Goal: Transaction & Acquisition: Obtain resource

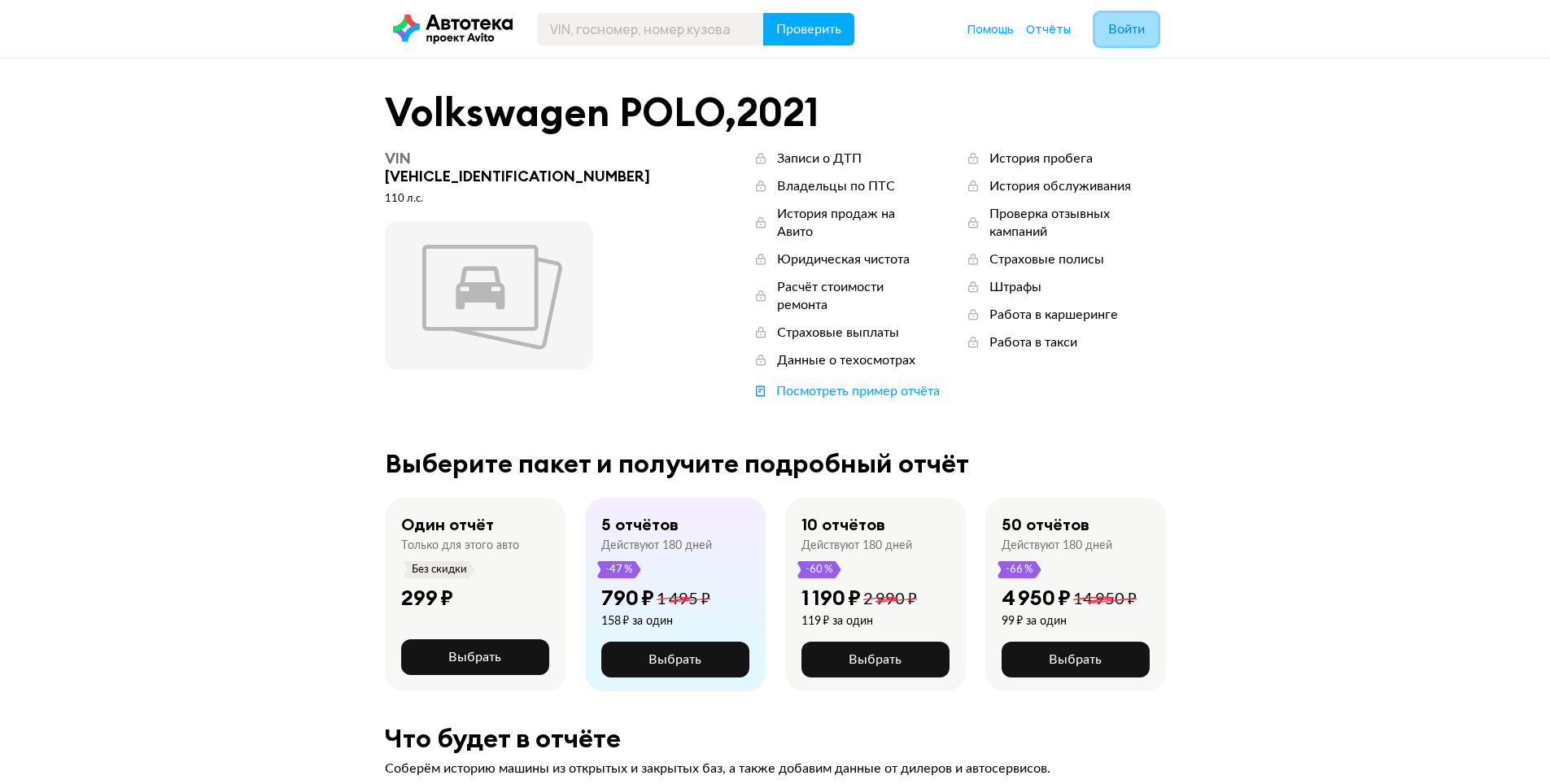
click at [1126, 34] on span "Войти" at bounding box center [1126, 29] width 36 height 13
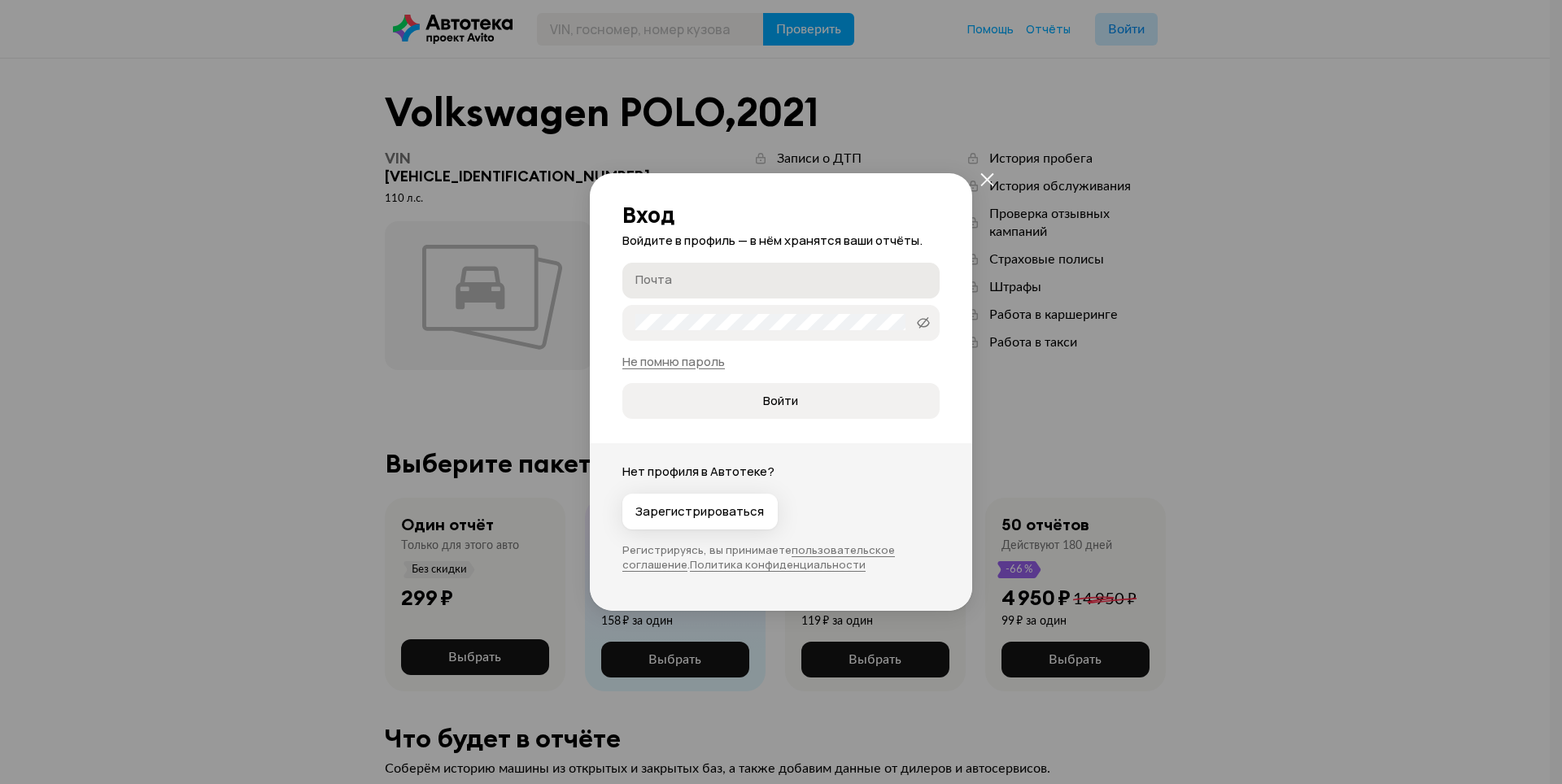
click at [714, 280] on input "Почта" at bounding box center [783, 279] width 296 height 16
click at [678, 289] on label "Почта" at bounding box center [781, 280] width 317 height 35
click at [678, 288] on input "Почта" at bounding box center [783, 279] width 296 height 16
type input "ы"
click at [688, 281] on input "[EMAIL_ADDRESS][DOMAIN_NAME]" at bounding box center [775, 279] width 280 height 16
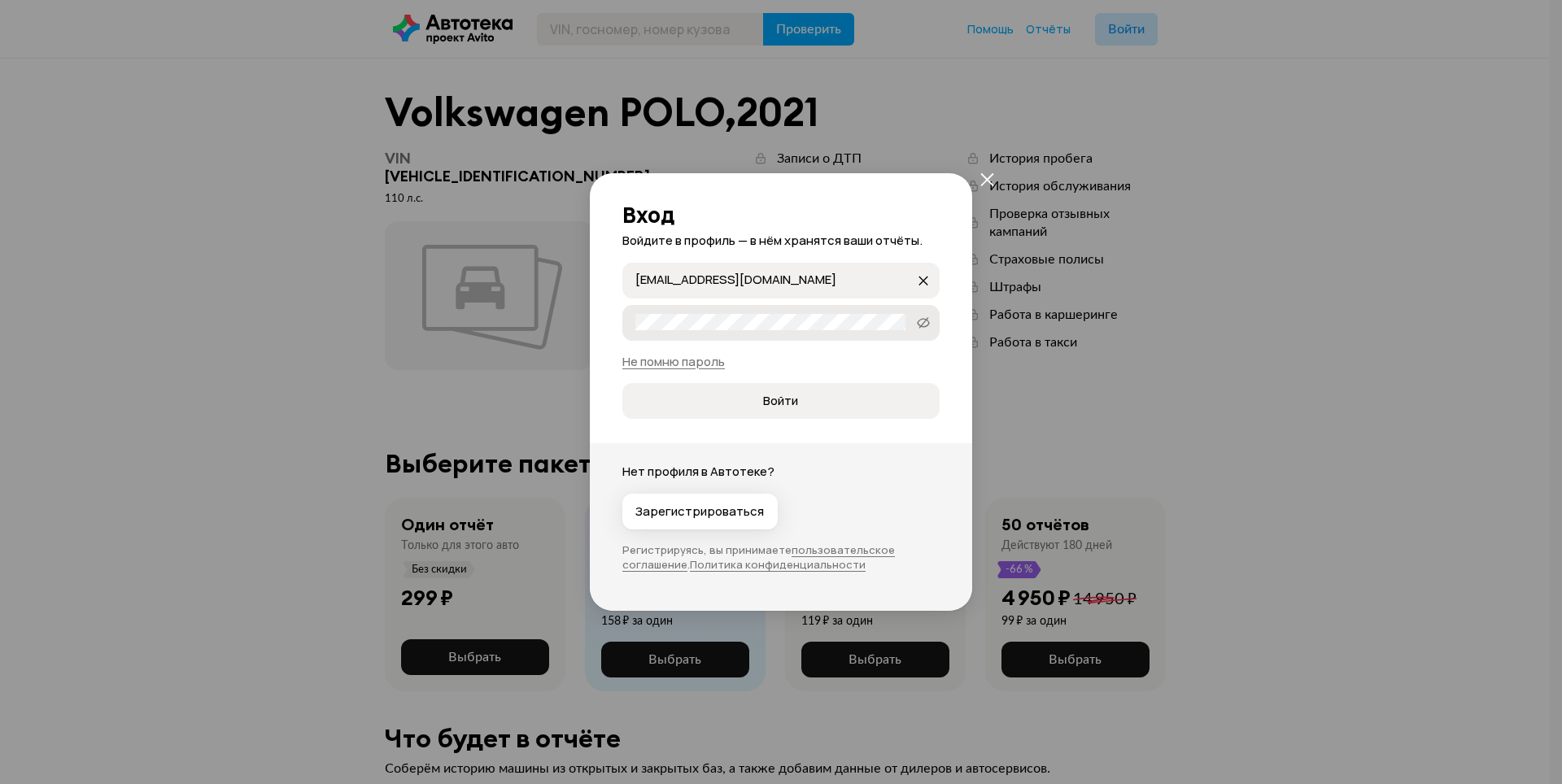
type input "[EMAIL_ADDRESS][DOMAIN_NAME]"
click at [927, 321] on icon at bounding box center [924, 322] width 13 height 16
click at [799, 397] on span "Войти" at bounding box center [781, 400] width 290 height 16
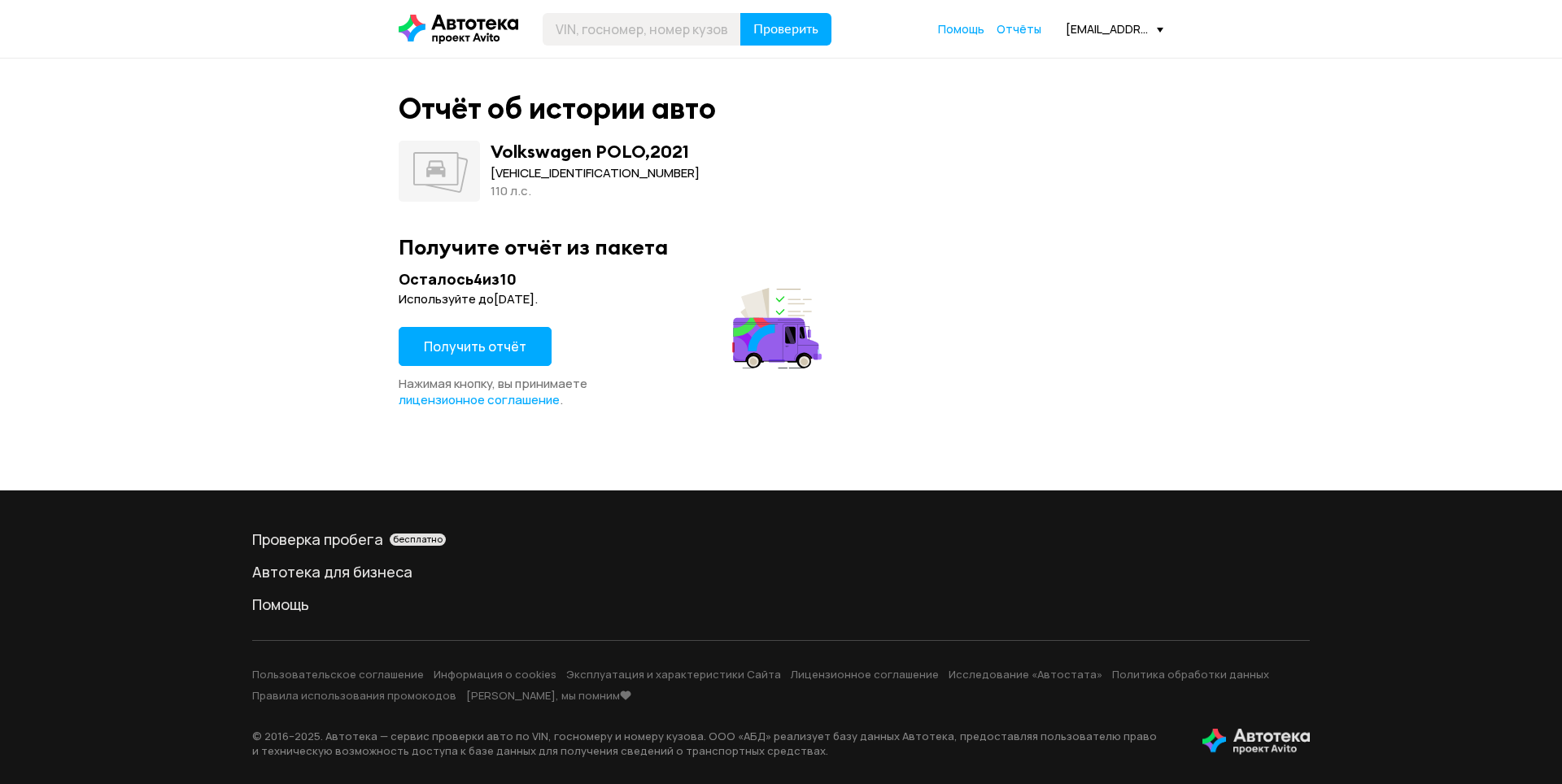
click at [523, 341] on button "Получить отчёт" at bounding box center [475, 347] width 153 height 39
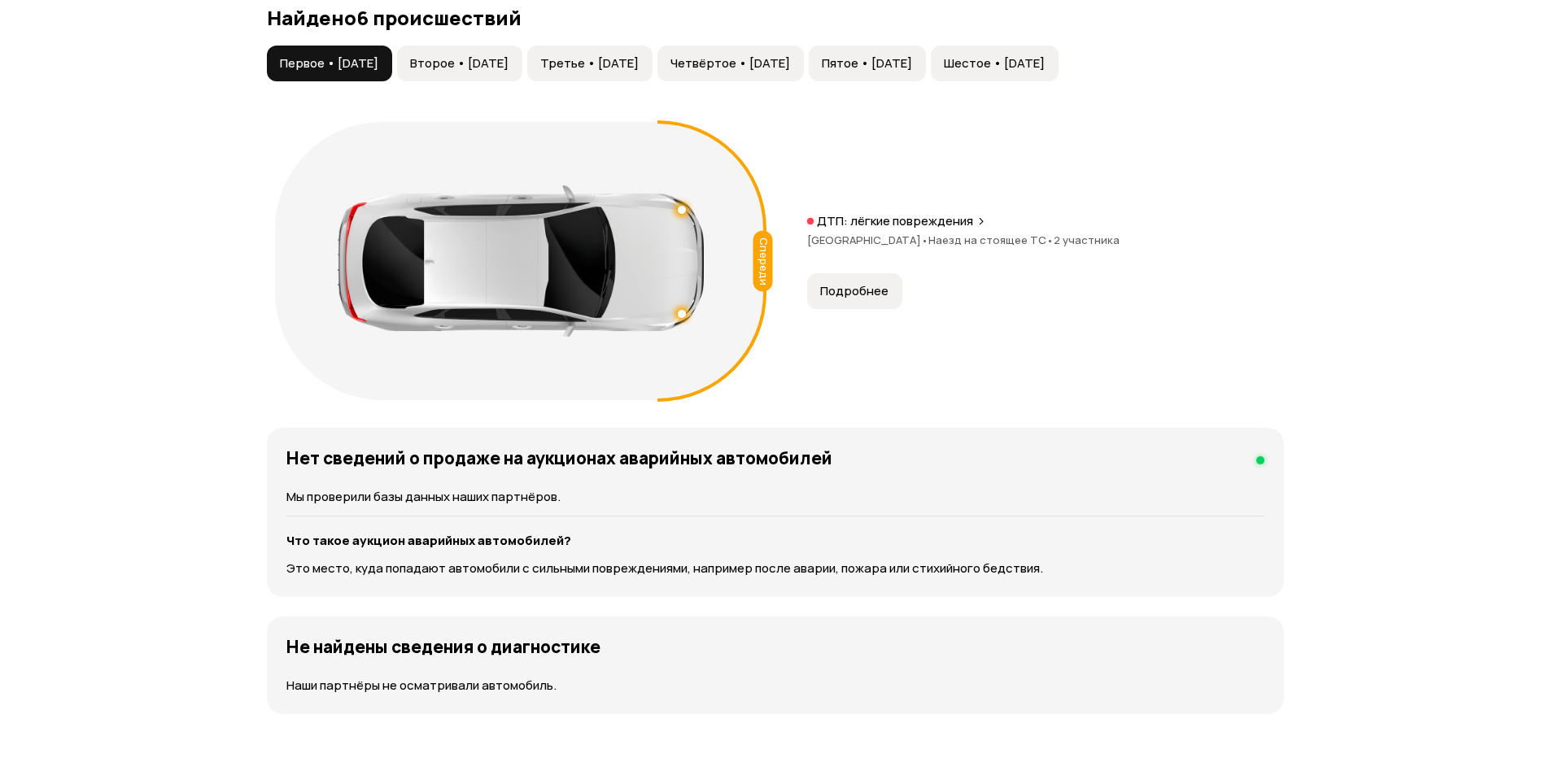
scroll to position [1708, 0]
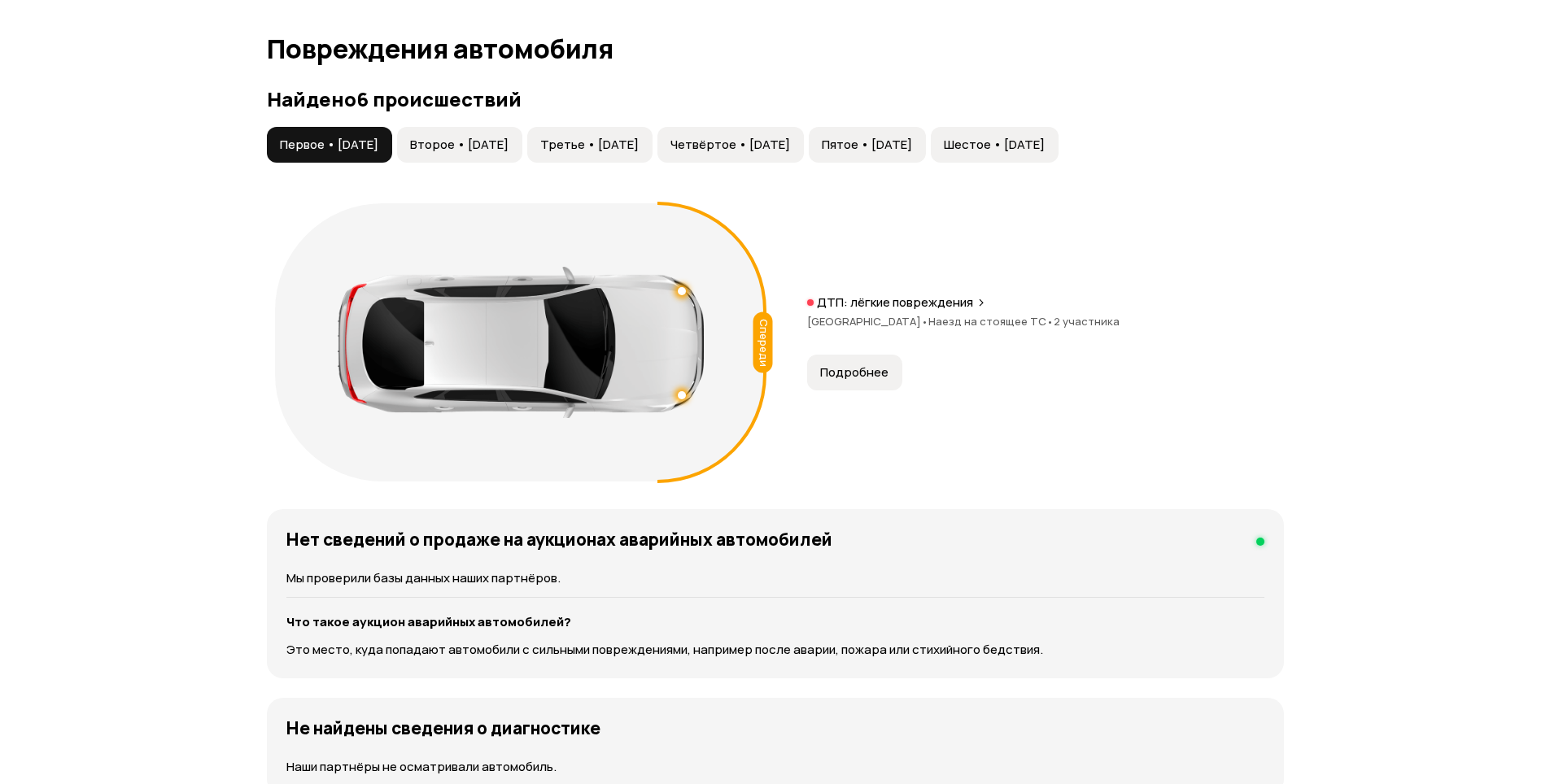
click at [522, 153] on button "Второе • [DATE]" at bounding box center [460, 144] width 126 height 35
click at [639, 140] on span "Третье • [DATE]" at bounding box center [590, 144] width 99 height 16
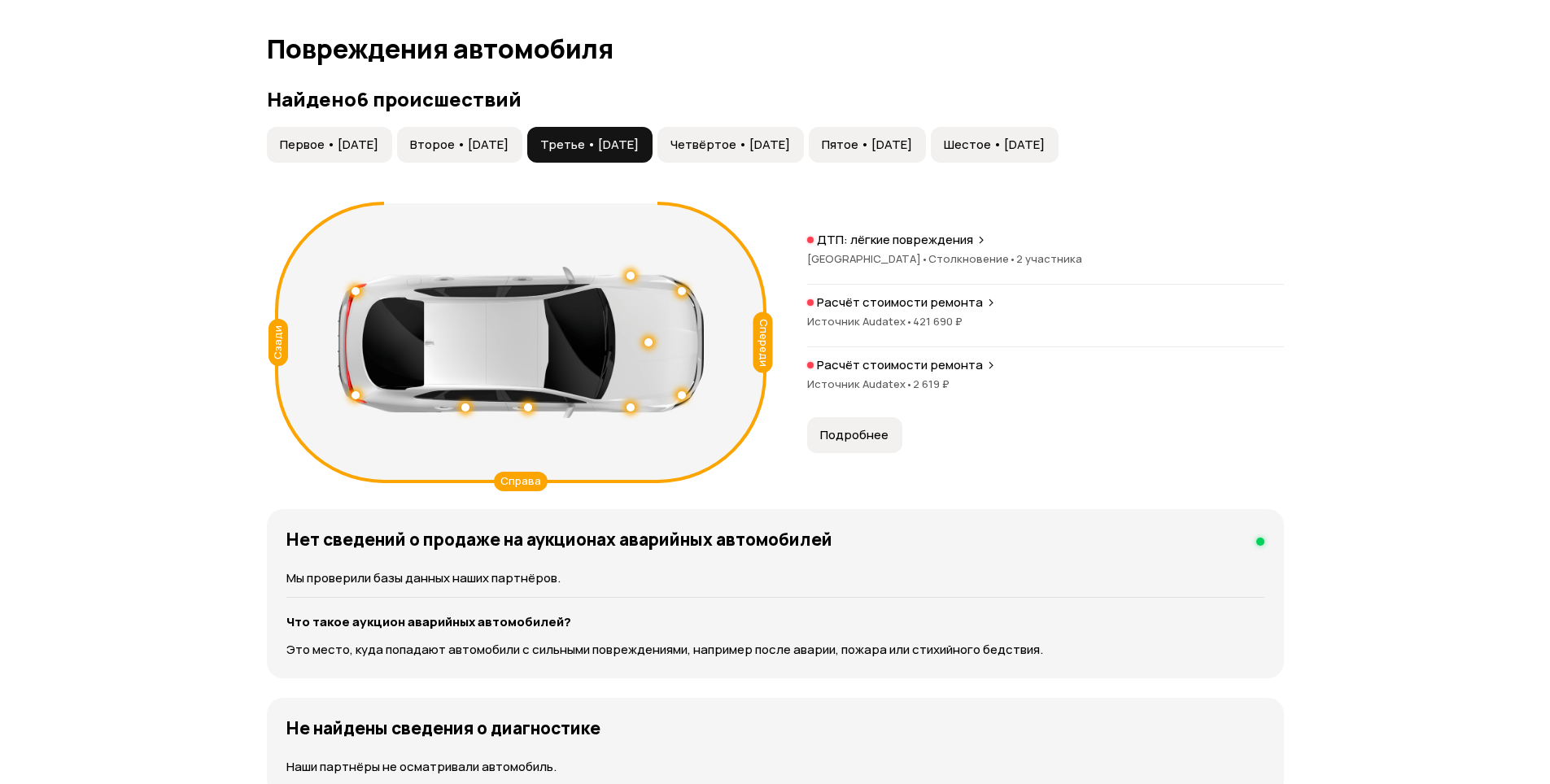
click at [773, 134] on button "Четвёртое • [DATE]" at bounding box center [730, 144] width 146 height 35
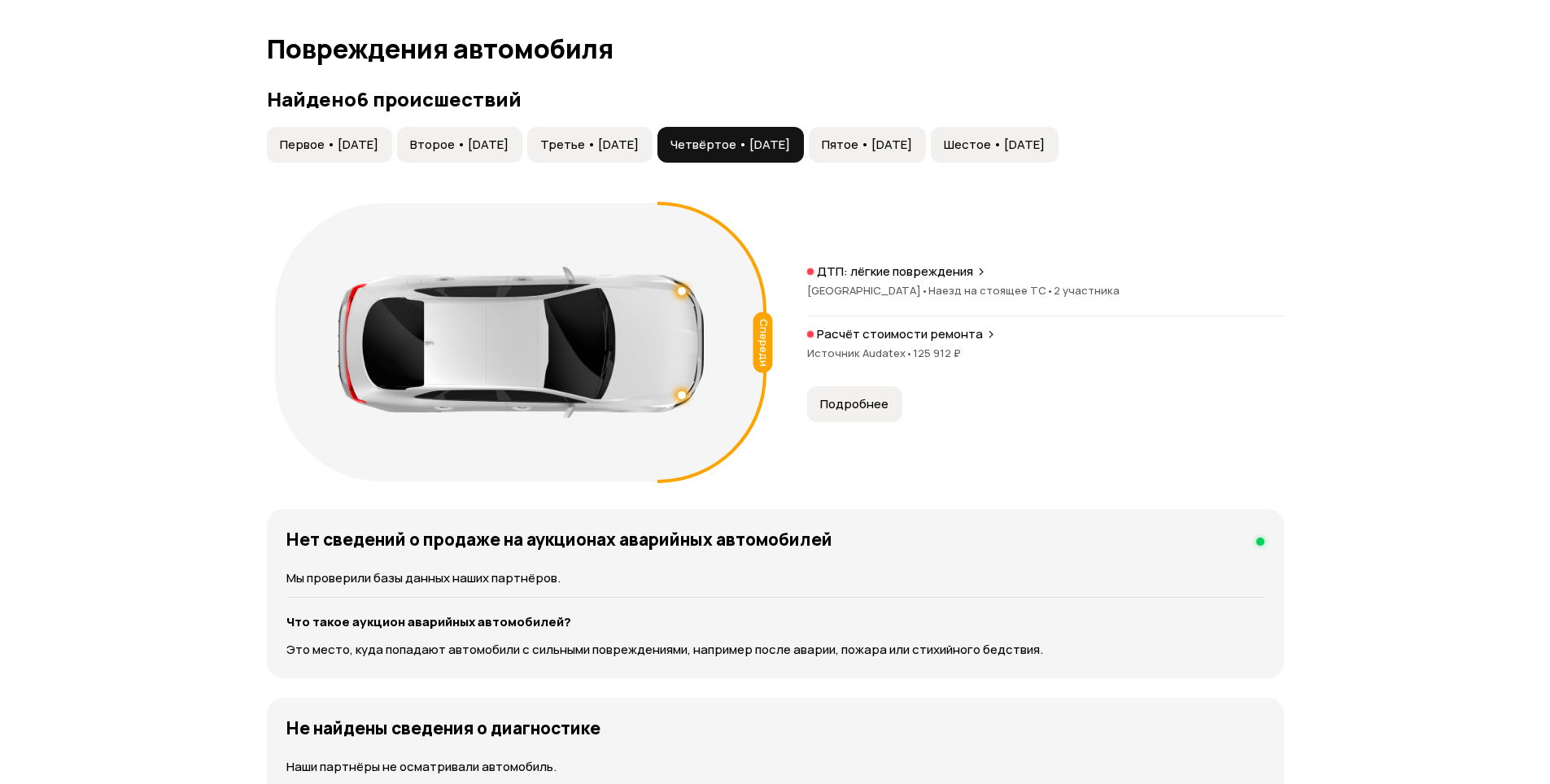
click at [615, 120] on div "Найдено 6 происшествий Первое • [DATE] Второе • [DATE] Третье • [DATE] Четвёрто…" at bounding box center [775, 288] width 1017 height 402
click at [522, 128] on button "Второе • [DATE]" at bounding box center [460, 144] width 126 height 35
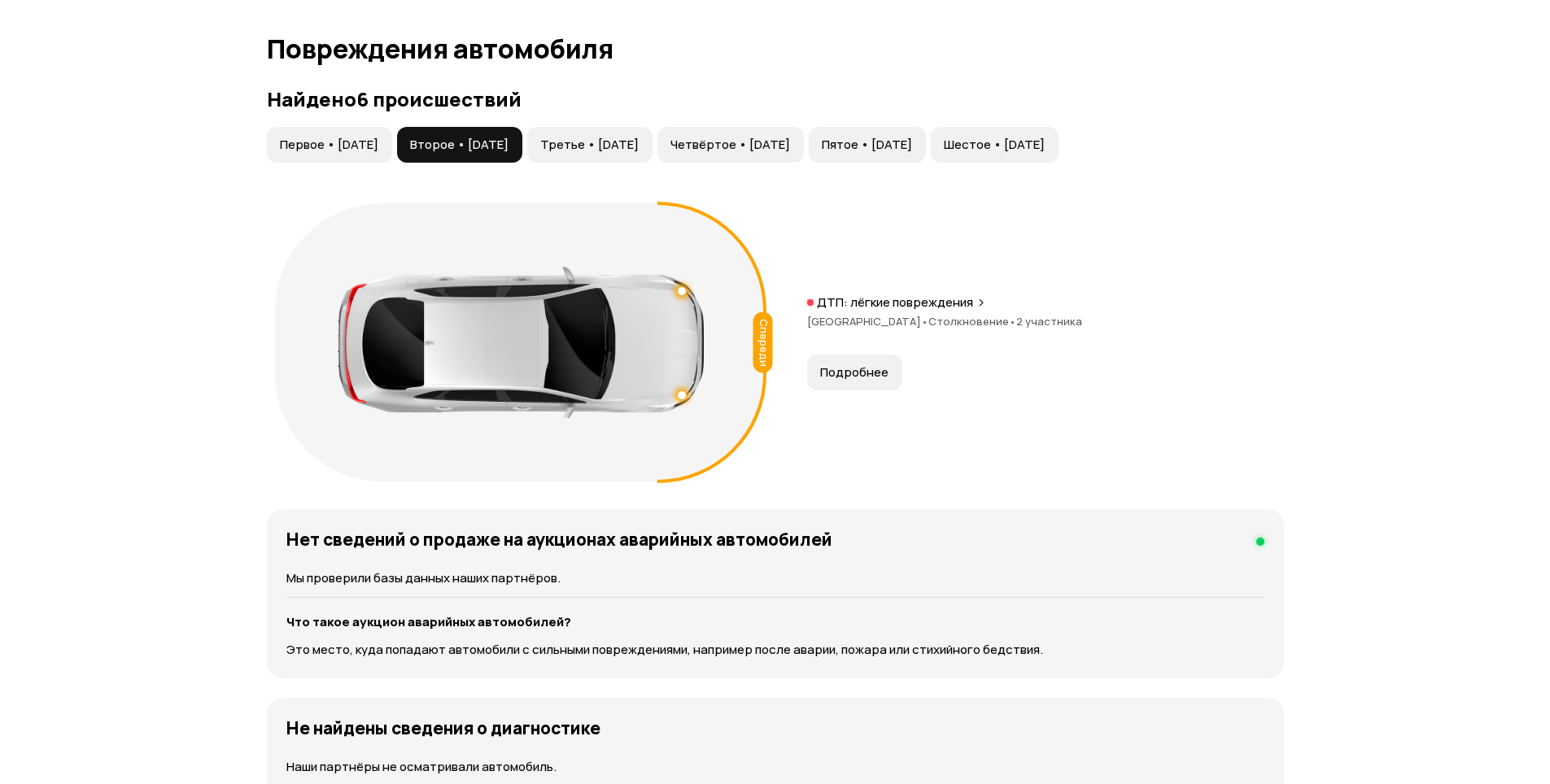
click at [324, 133] on button "Первое • [DATE]" at bounding box center [329, 144] width 126 height 35
click at [500, 139] on span "Второе • [DATE]" at bounding box center [460, 144] width 99 height 16
click at [639, 140] on span "Третье • [DATE]" at bounding box center [590, 144] width 99 height 16
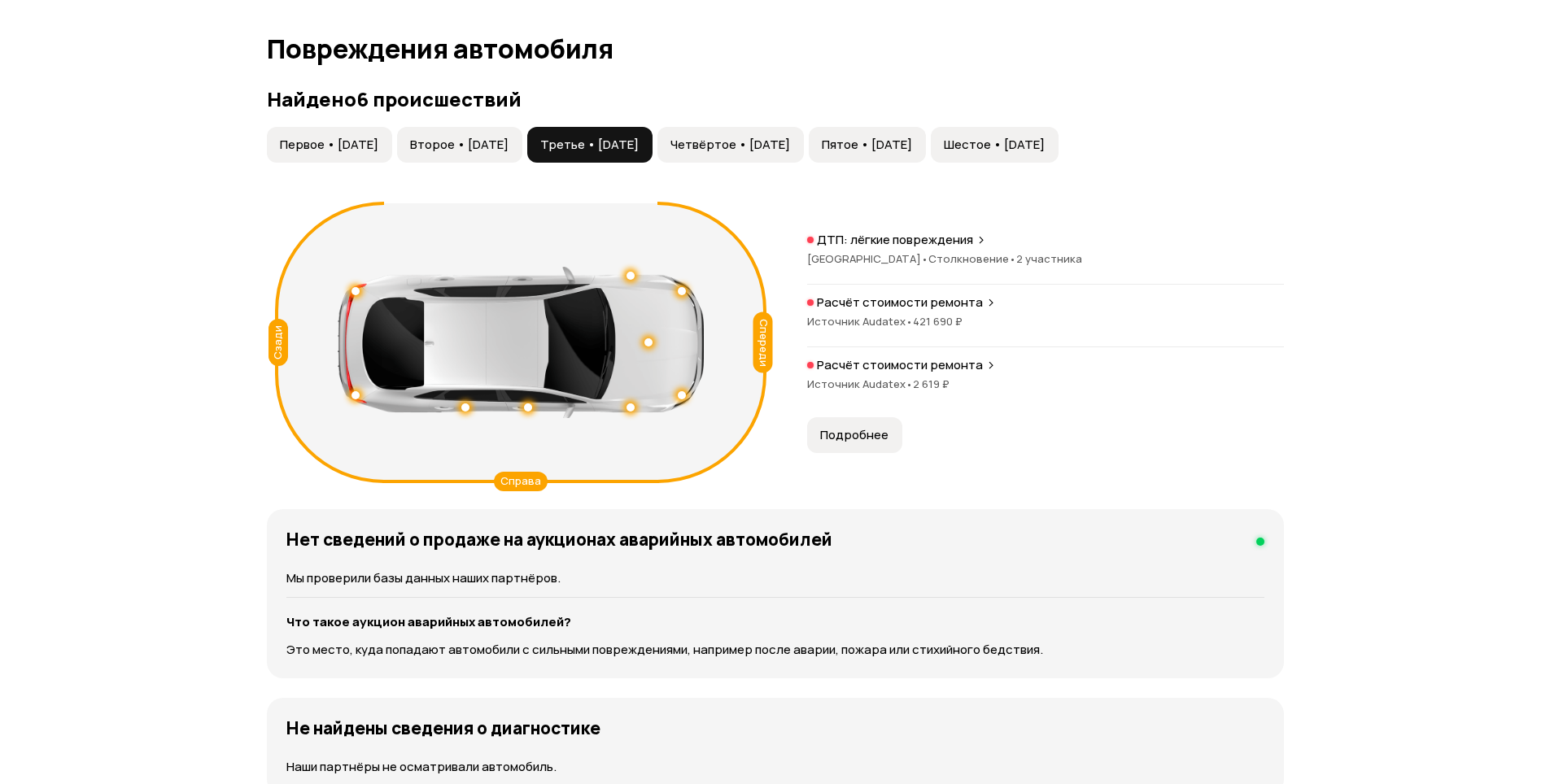
click at [760, 146] on span "Четвёртое • [DATE]" at bounding box center [730, 144] width 120 height 16
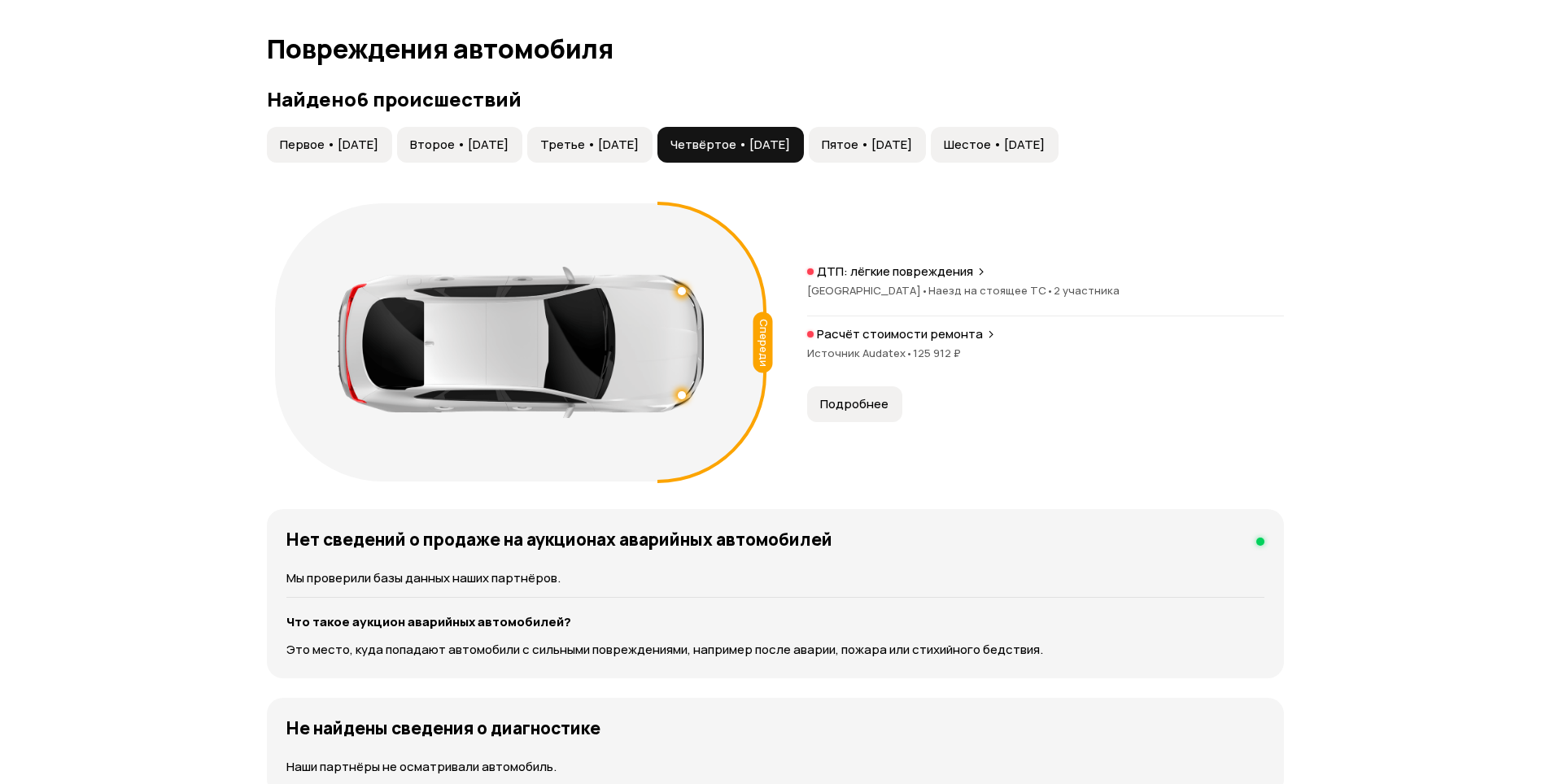
click at [639, 140] on span "Третье • [DATE]" at bounding box center [590, 144] width 99 height 16
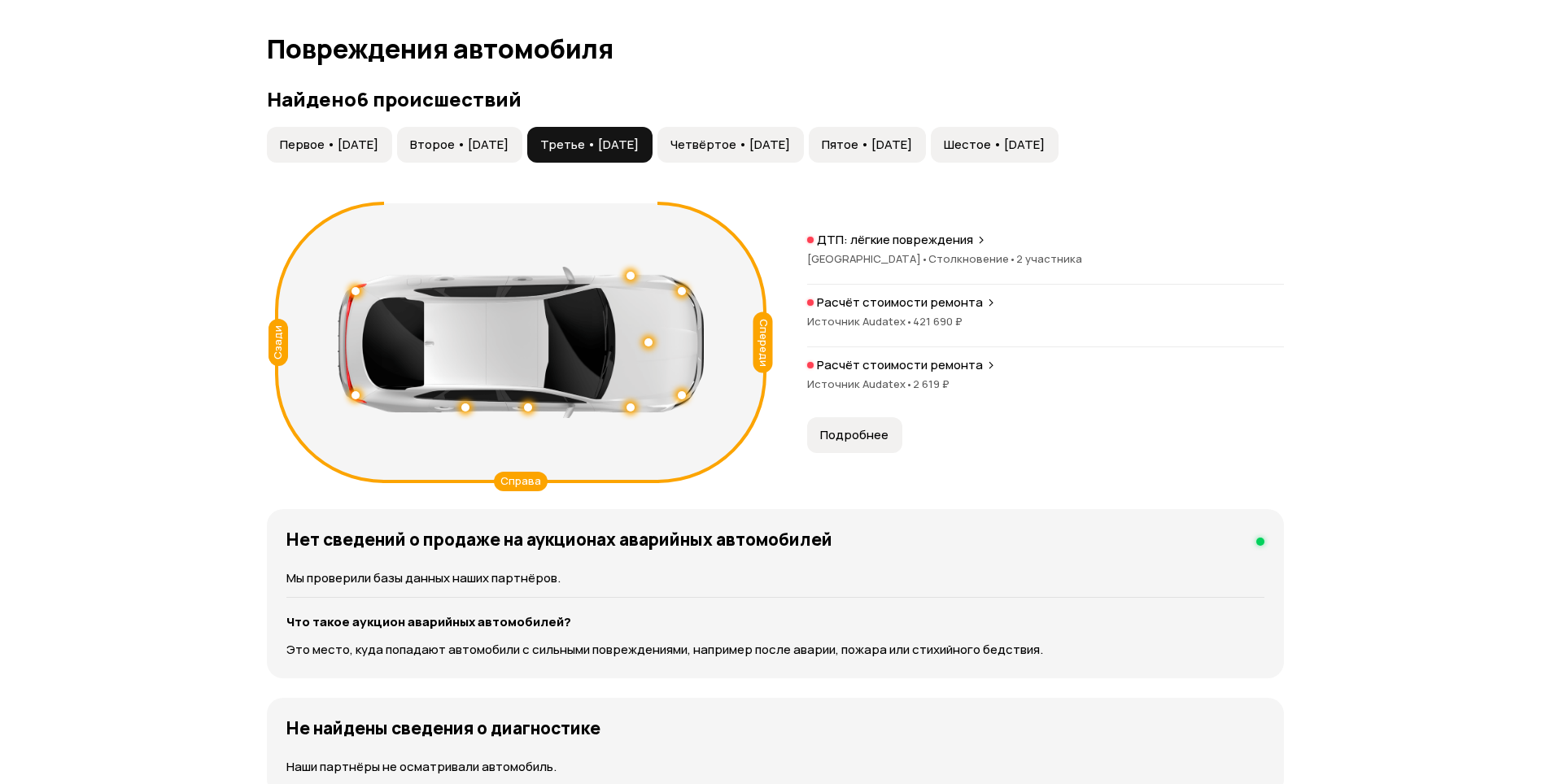
click at [790, 147] on span "Четвёртое • [DATE]" at bounding box center [730, 144] width 120 height 16
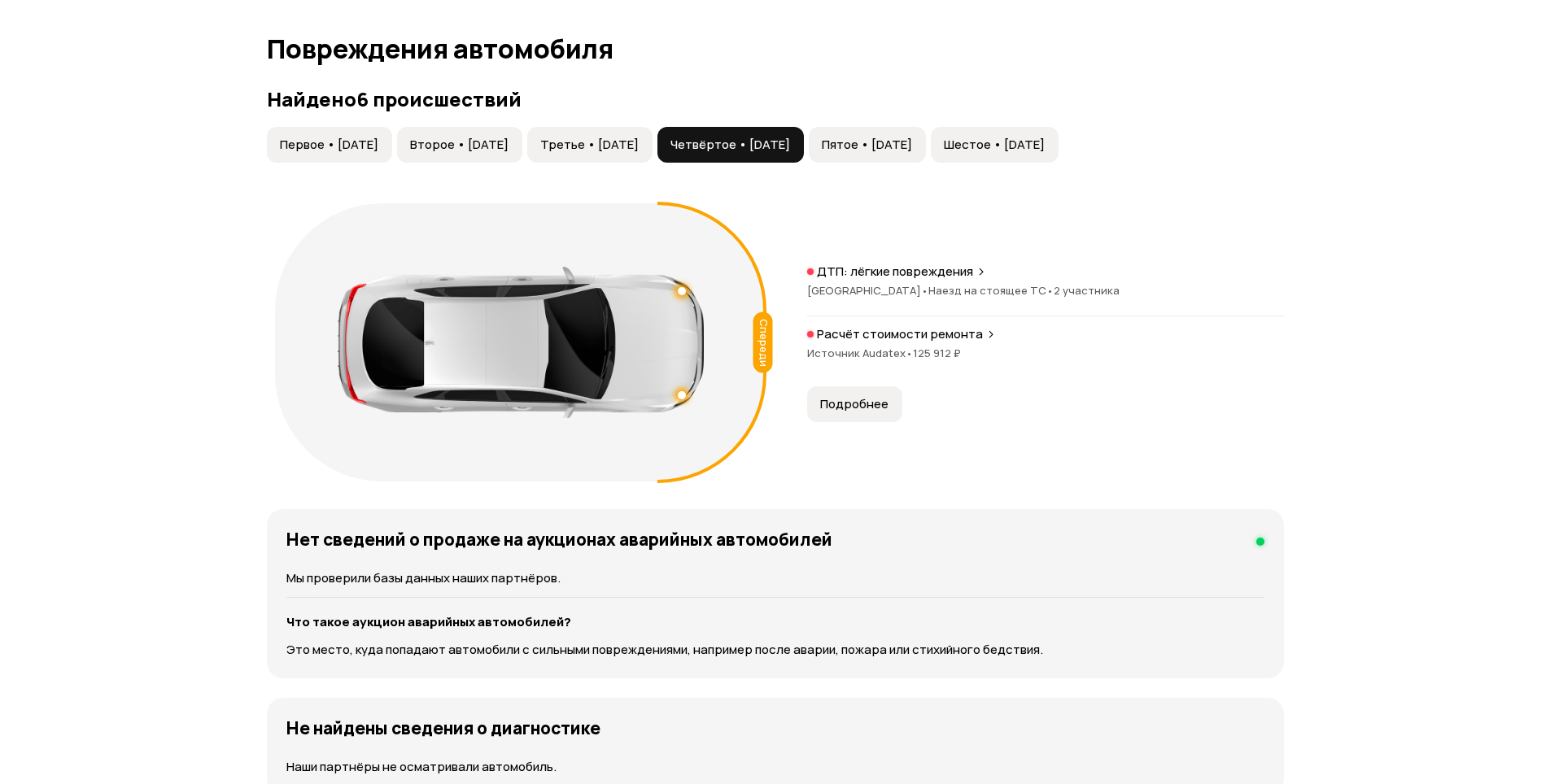
drag, startPoint x: 955, startPoint y: 152, endPoint x: 1043, endPoint y: 155, distance: 88.1
click at [912, 153] on span "Пятое • [DATE]" at bounding box center [866, 144] width 90 height 16
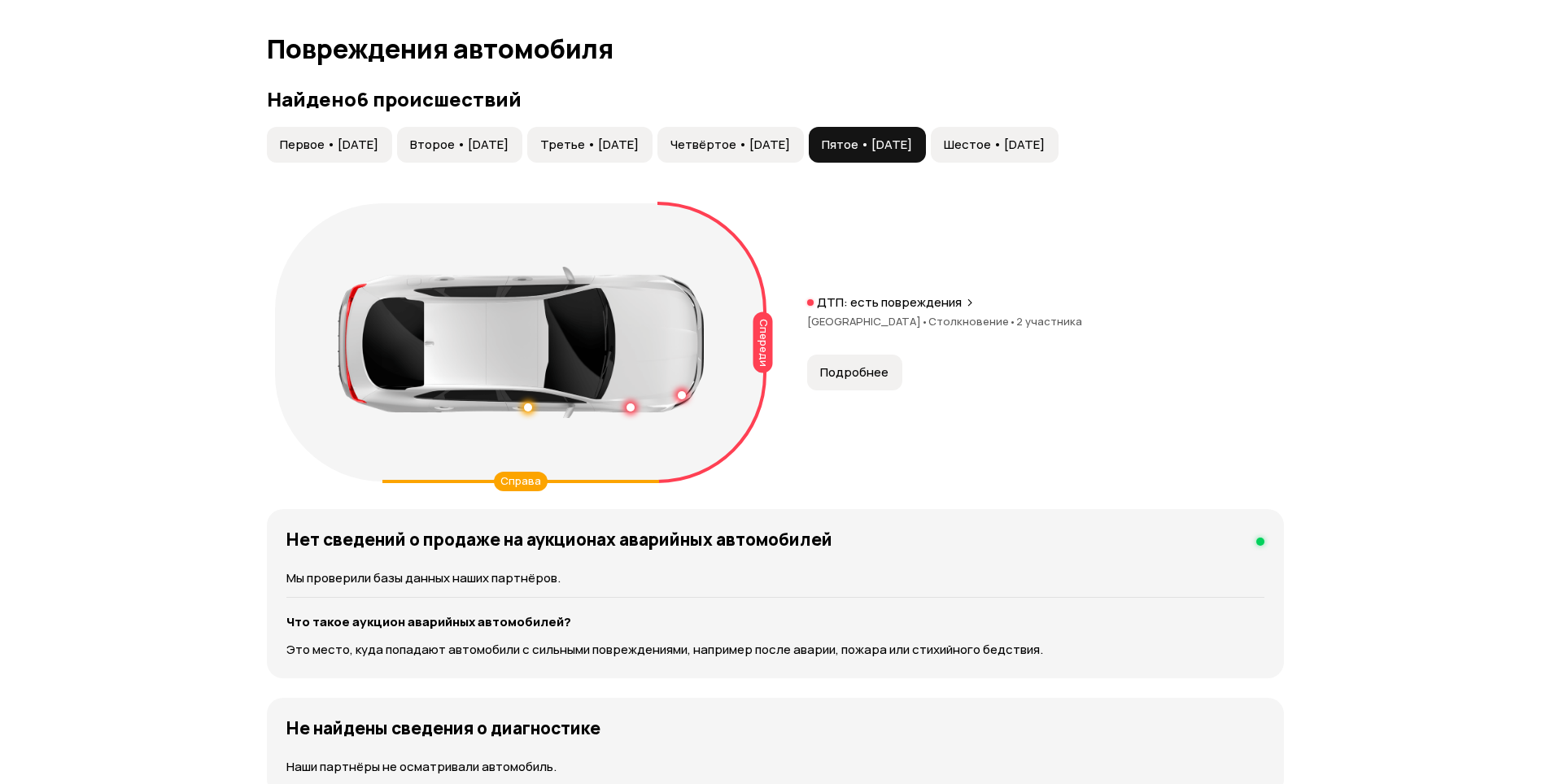
click at [1059, 153] on button "Шестое • [DATE]" at bounding box center [995, 144] width 127 height 35
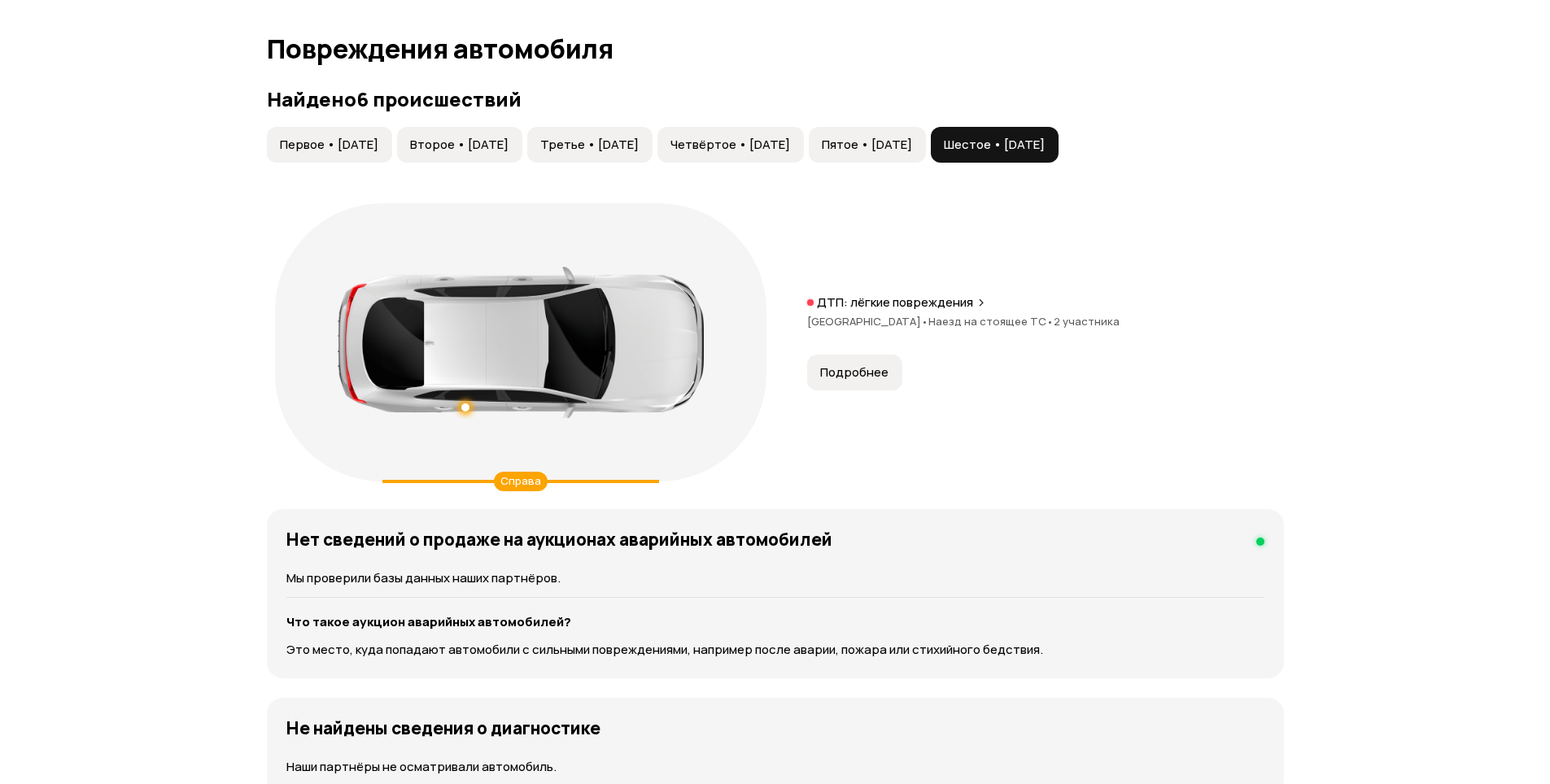
click at [912, 150] on span "Пятое • [DATE]" at bounding box center [866, 144] width 90 height 16
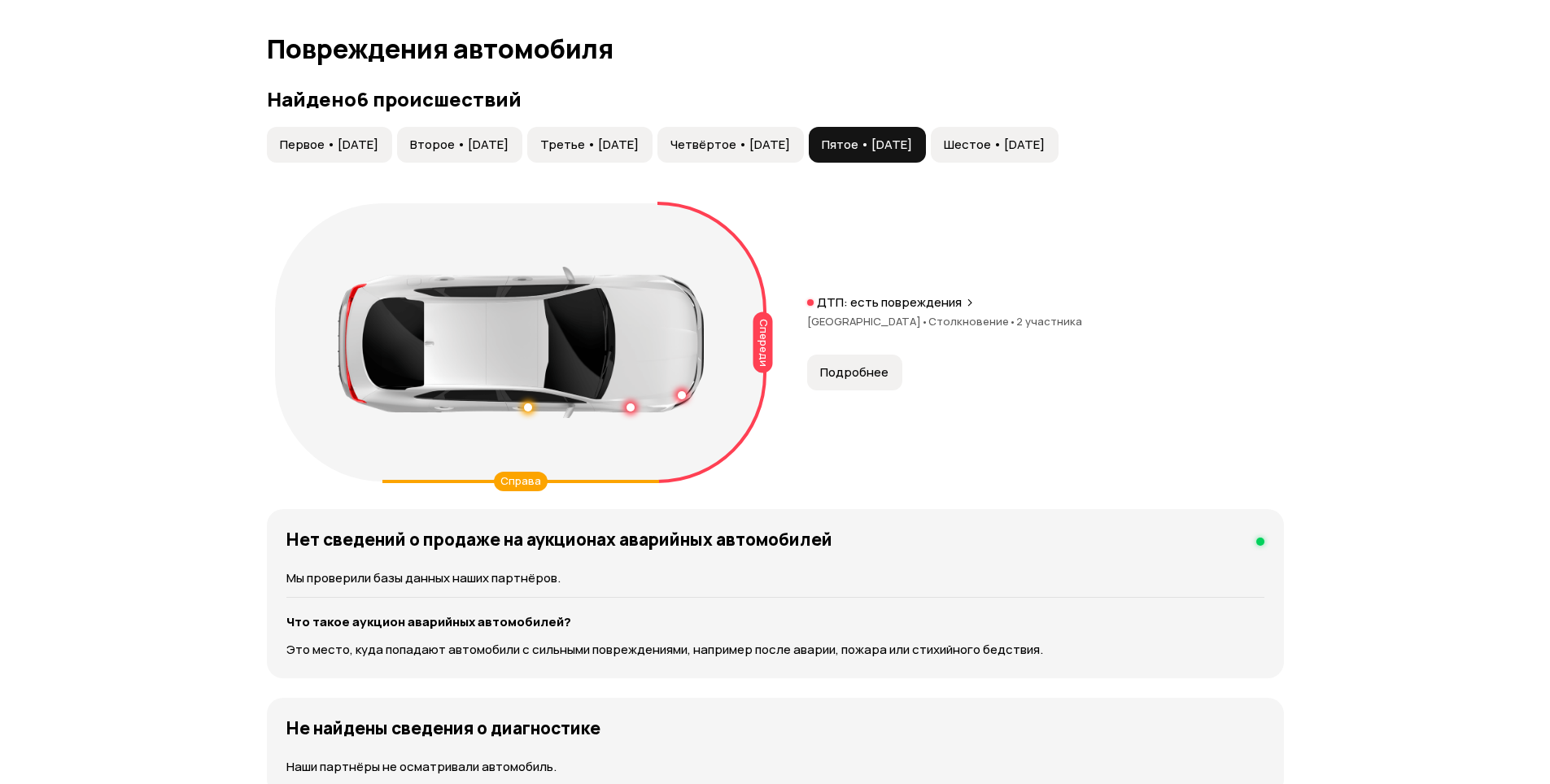
click at [790, 137] on span "Четвёртое • [DATE]" at bounding box center [730, 144] width 120 height 16
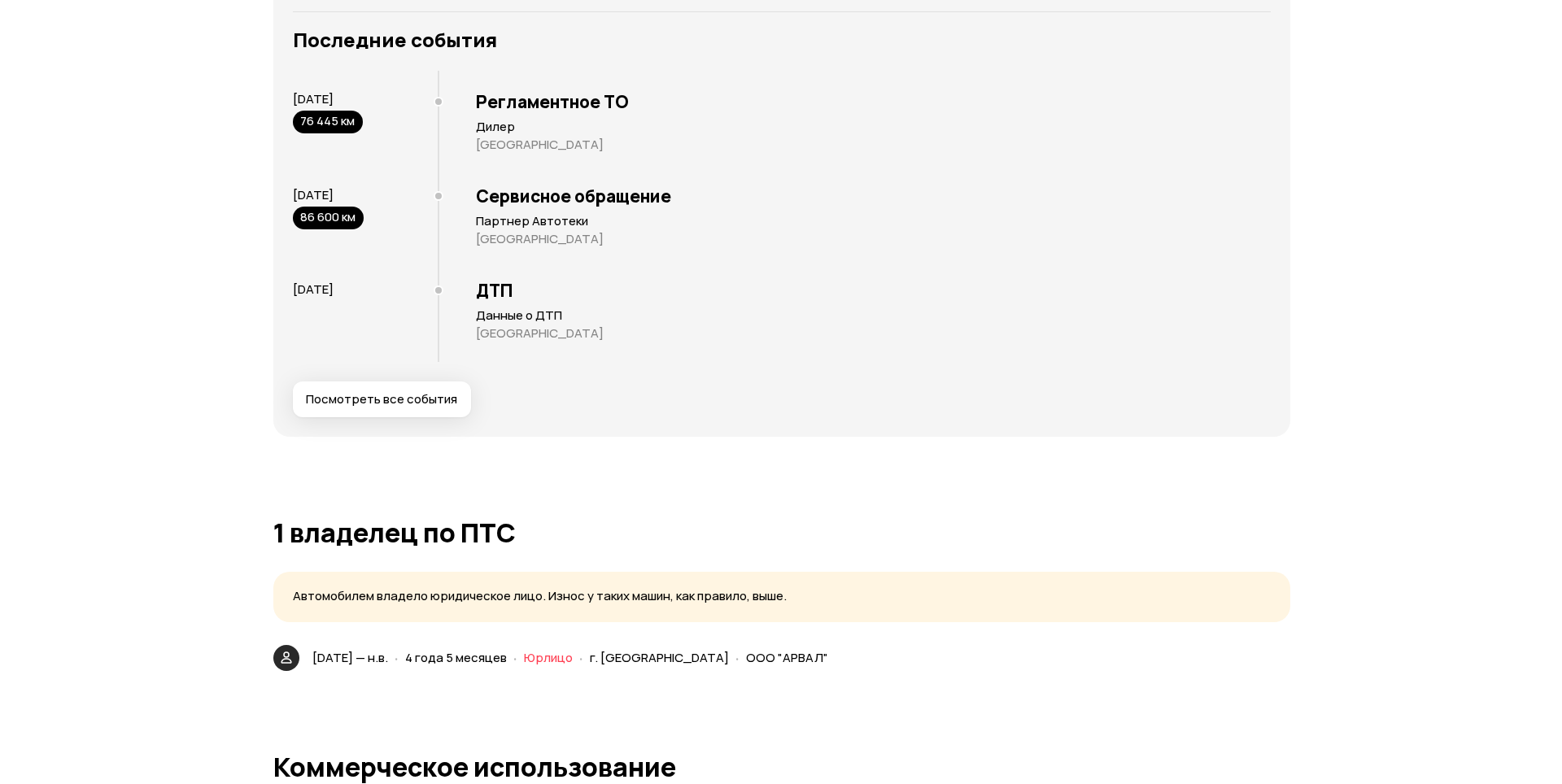
scroll to position [3172, 0]
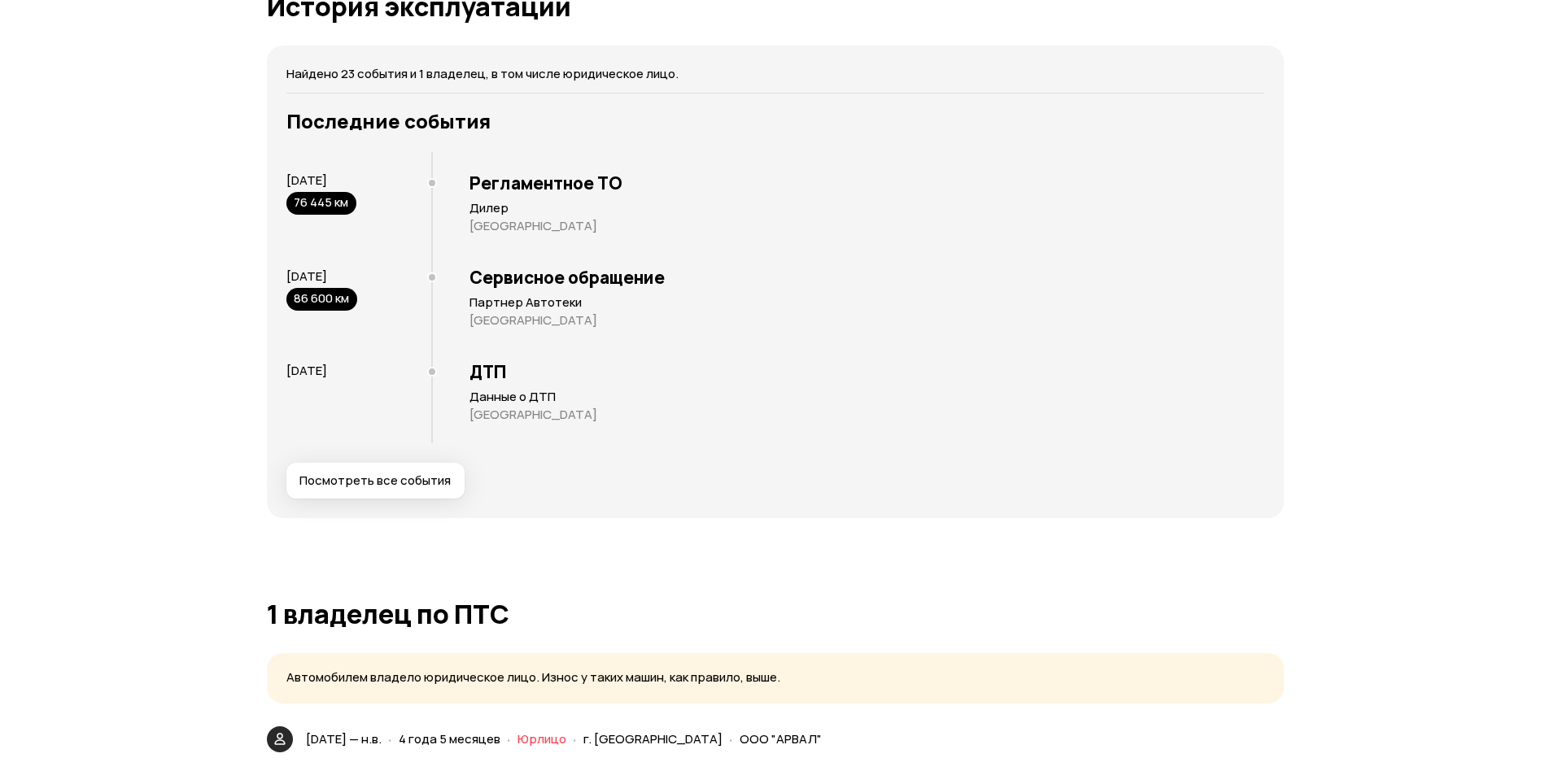
click at [418, 489] on button "Посмотреть все события" at bounding box center [376, 481] width 179 height 35
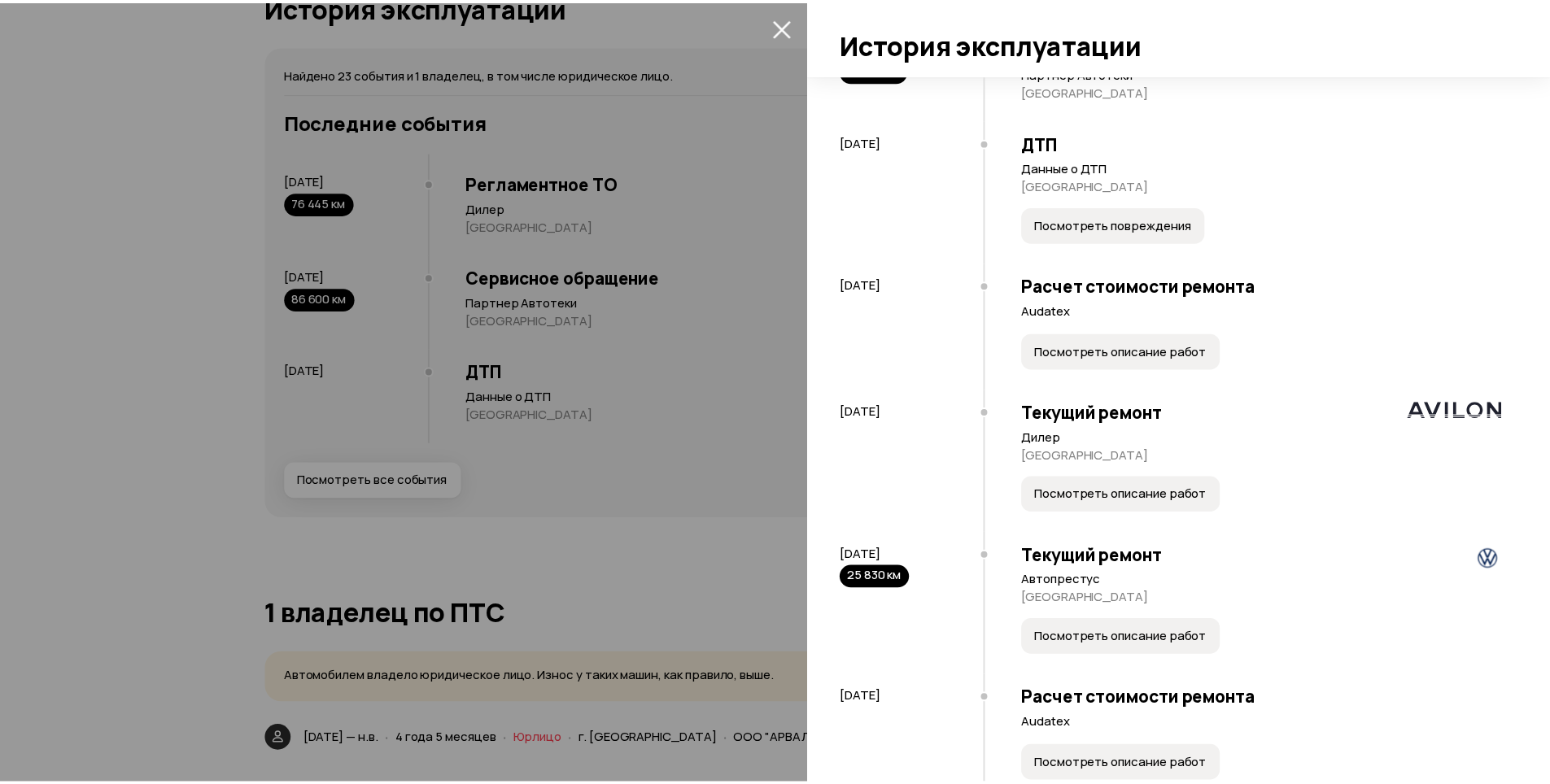
scroll to position [1301, 0]
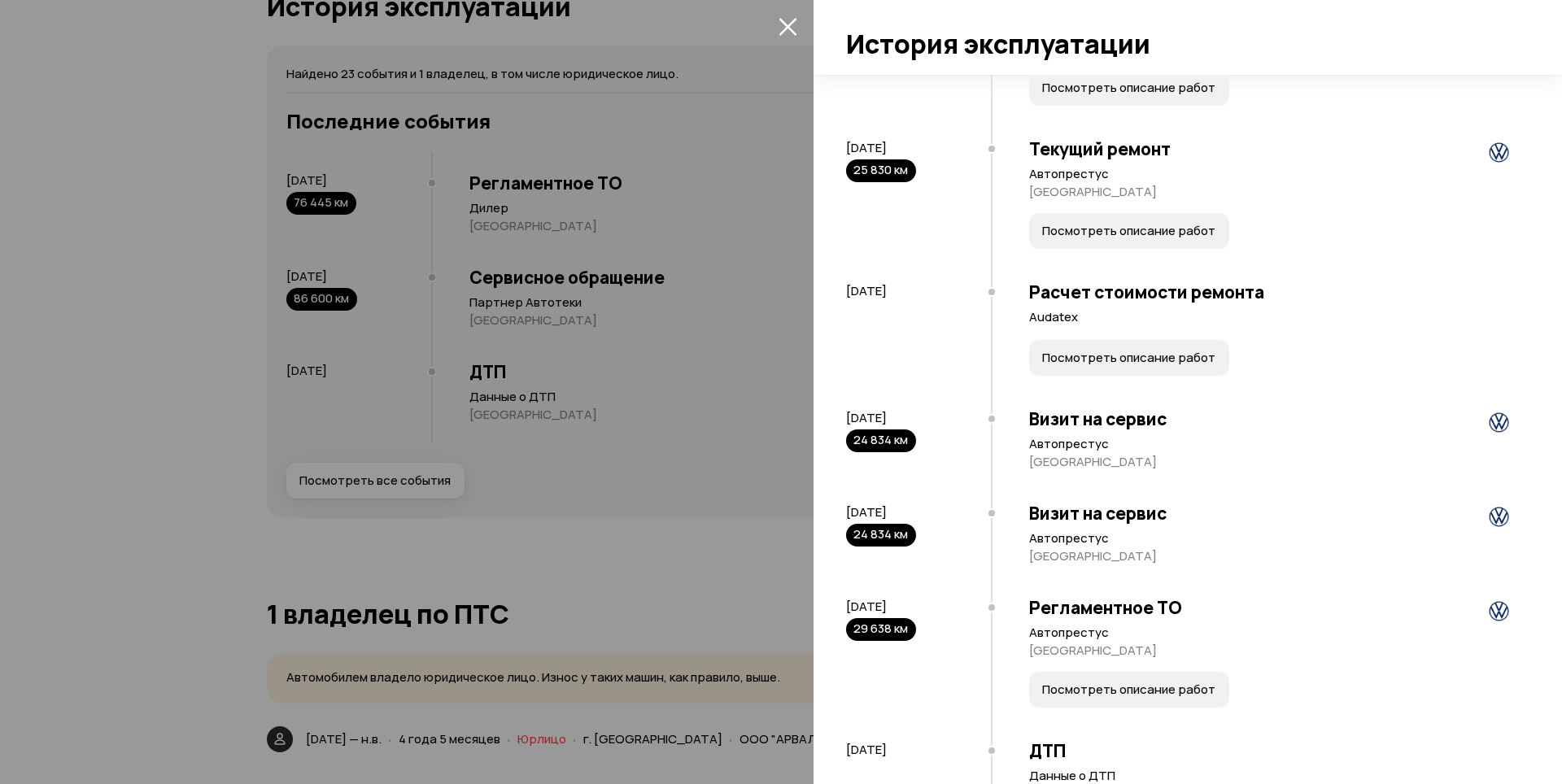
click at [787, 27] on icon "закрыть" at bounding box center [787, 26] width 18 height 18
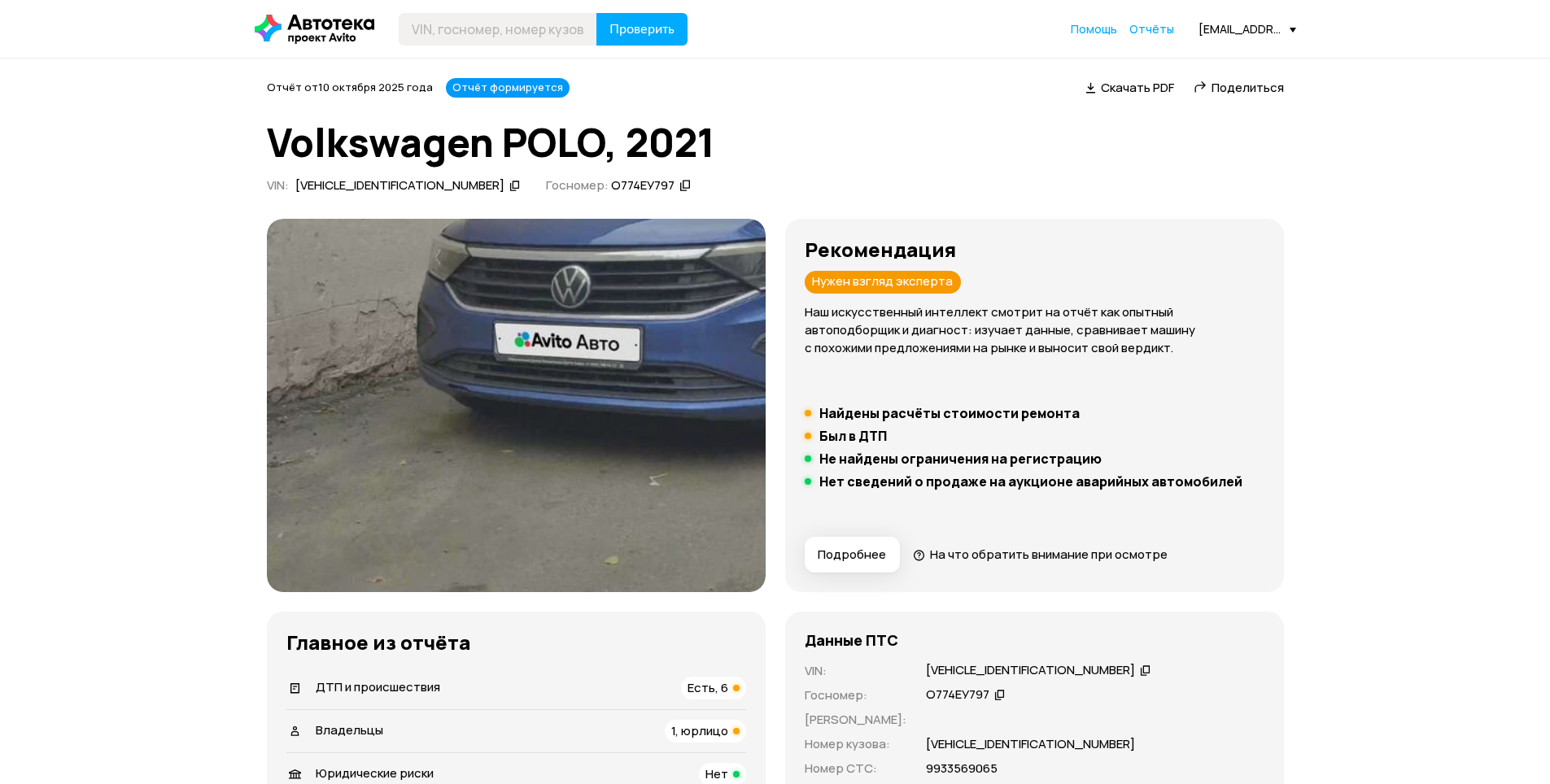
scroll to position [244, 0]
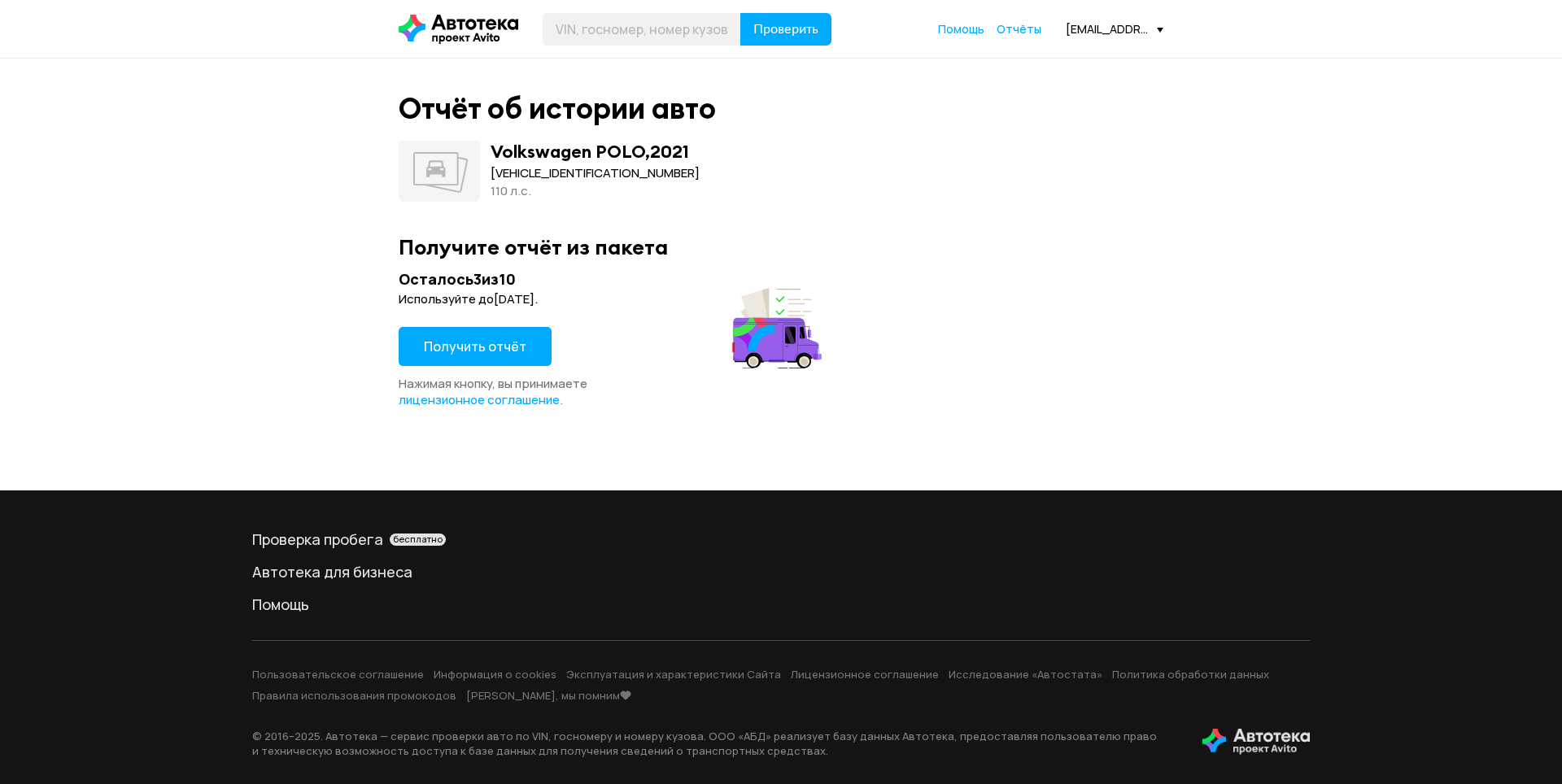
click at [520, 341] on button "Получить отчёт" at bounding box center [475, 347] width 153 height 39
